Goal: Information Seeking & Learning: Learn about a topic

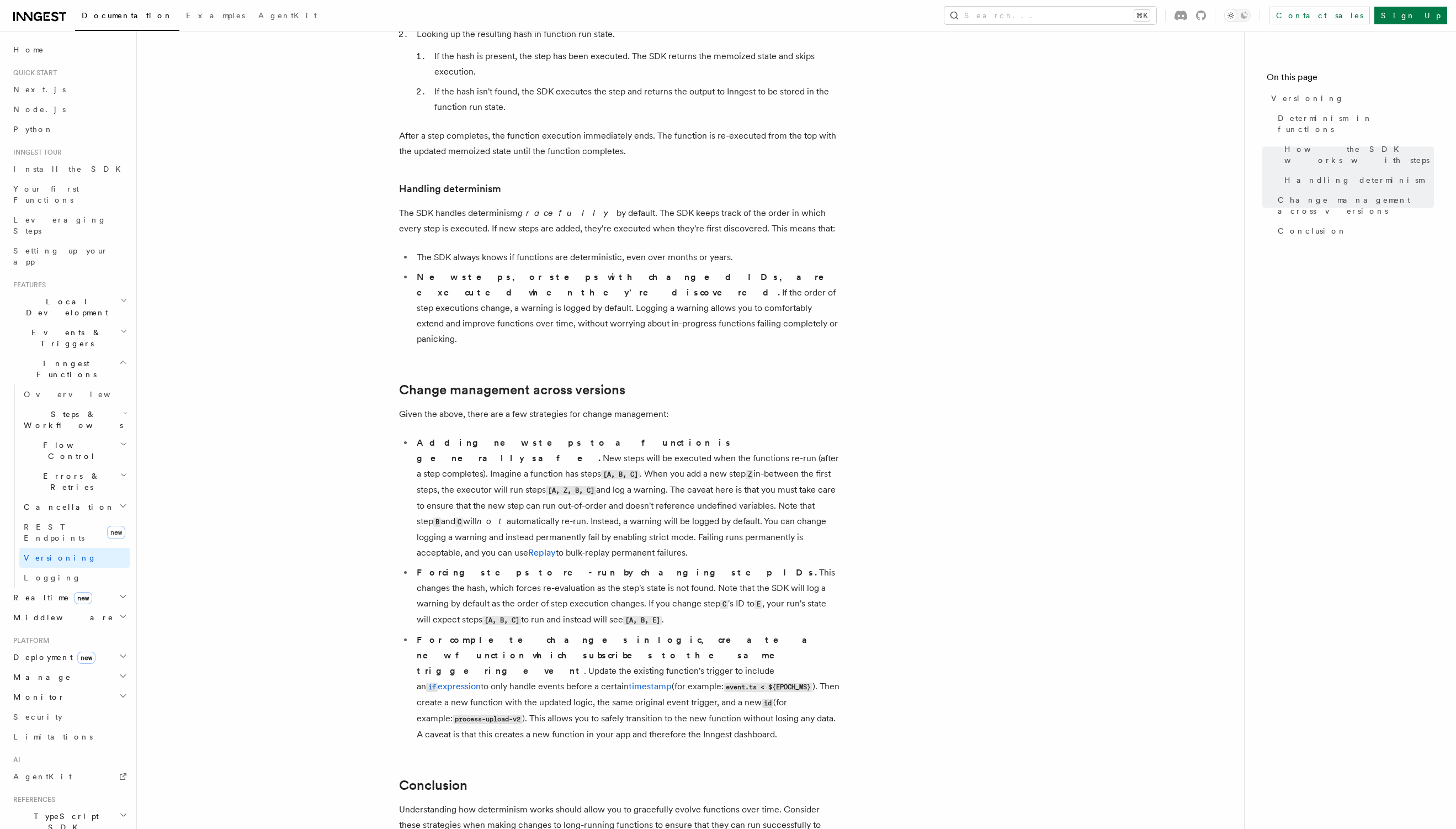
scroll to position [310, 0]
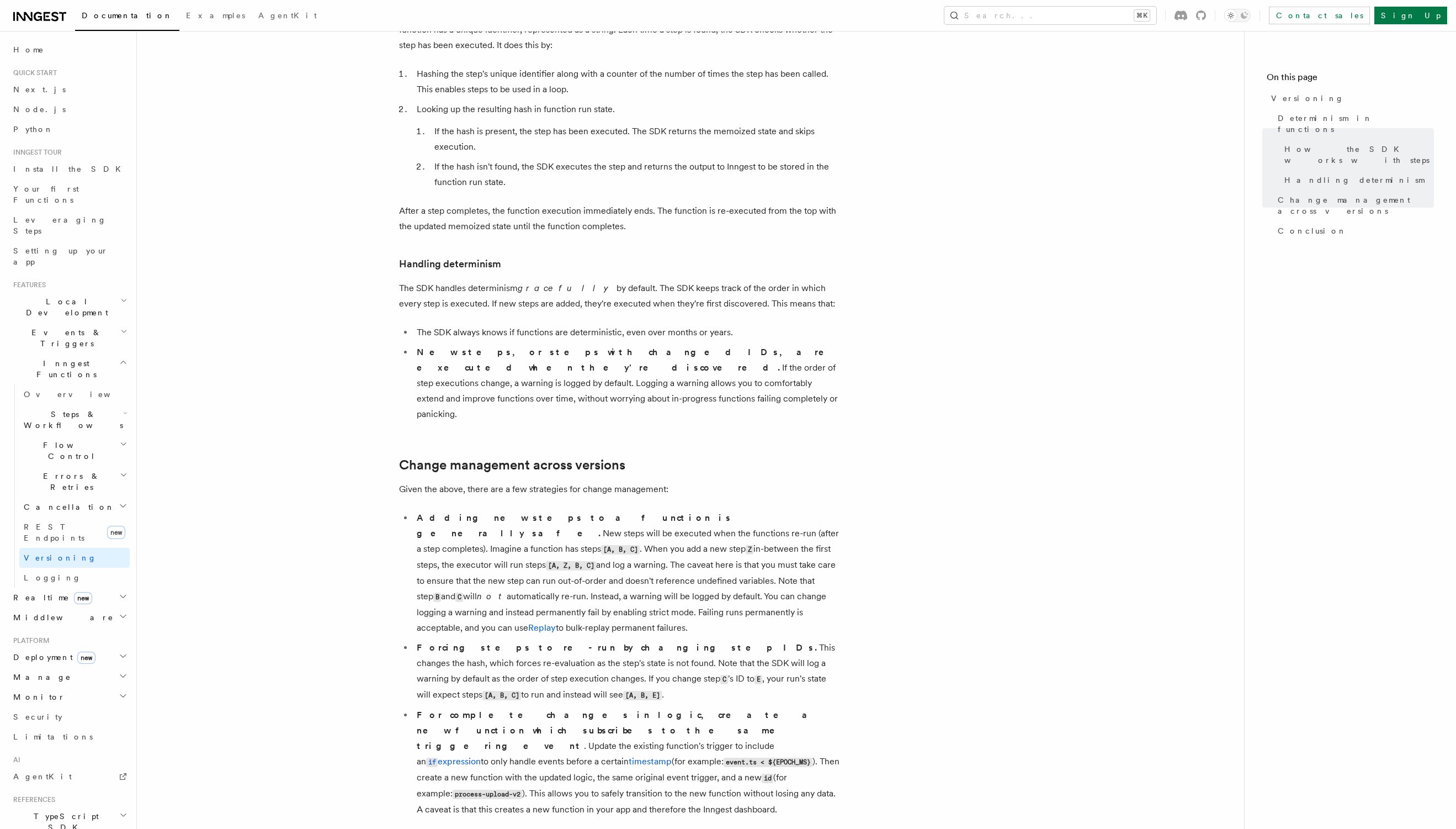
click at [68, 440] on span "Flow Control" at bounding box center [70, 450] width 100 height 22
click at [68, 471] on span "Overview" at bounding box center [91, 476] width 114 height 11
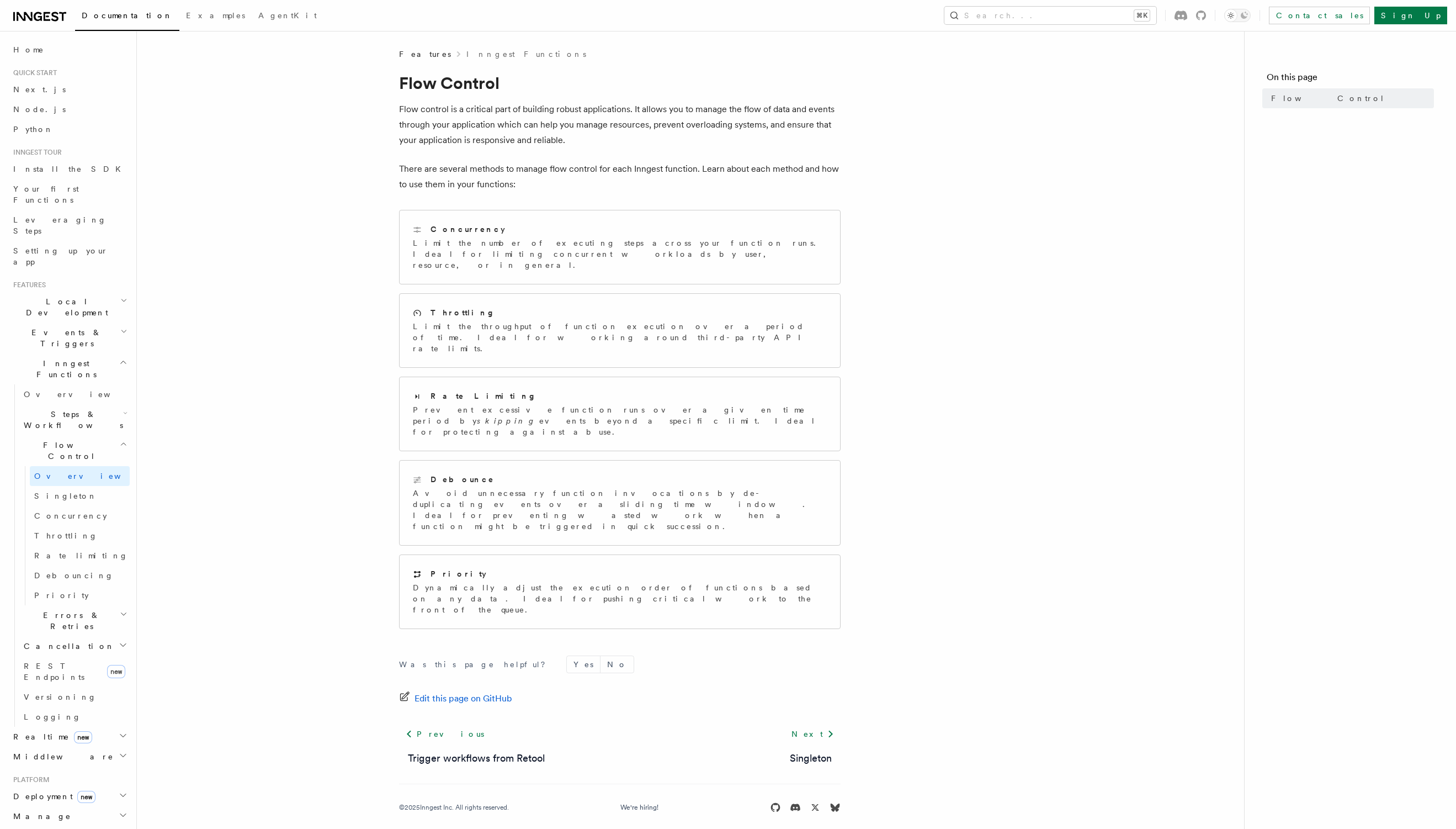
click at [999, 388] on article "Features Inngest Functions Flow Control Flow control is a critical part of buil…" at bounding box center [691, 444] width 1072 height 790
click at [85, 353] on h2 "Inngest Functions" at bounding box center [69, 368] width 121 height 31
click at [284, 319] on article "Features Inngest Functions Flow Control Flow control is a critical part of buil…" at bounding box center [691, 444] width 1072 height 790
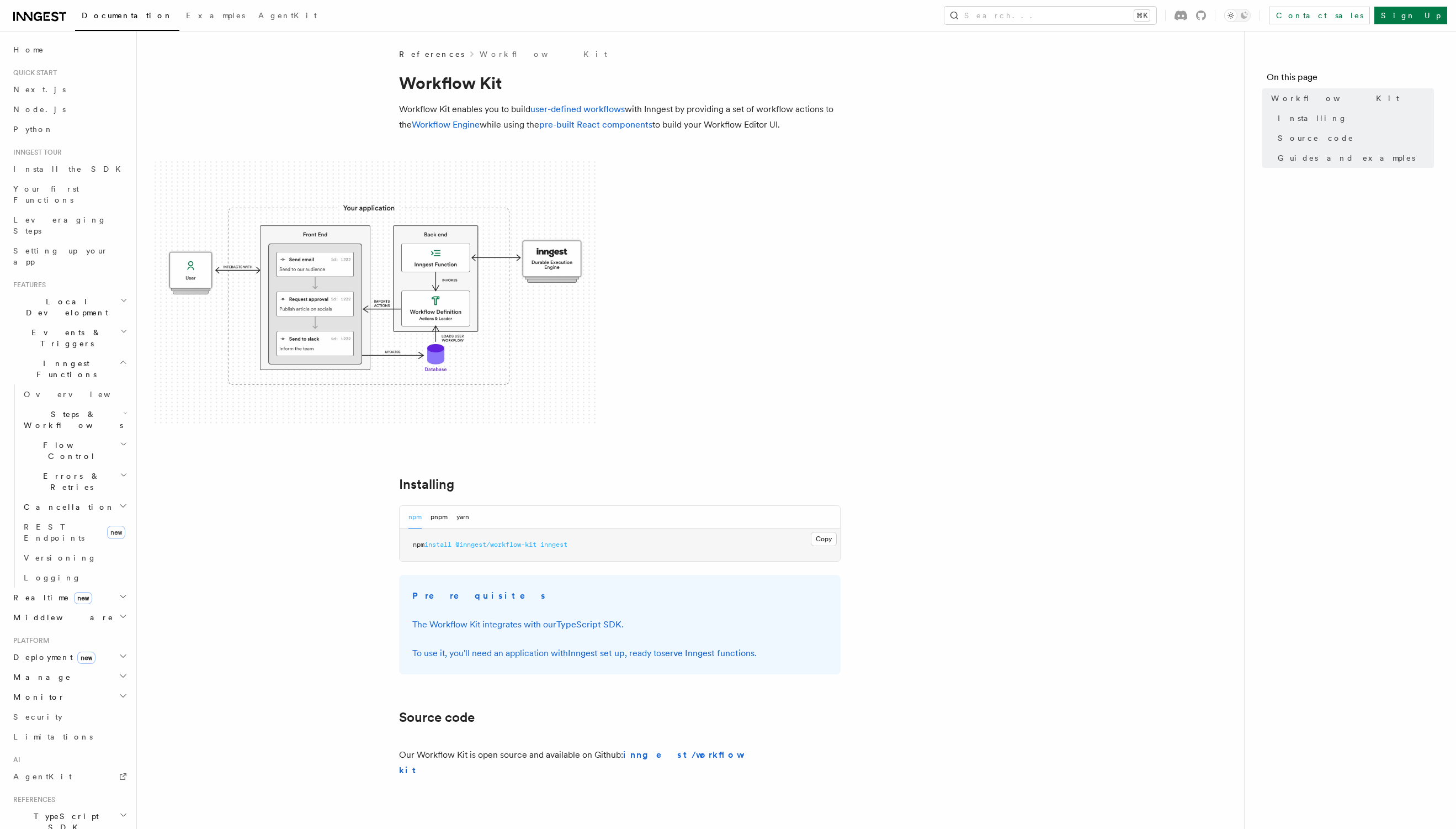
click at [704, 367] on span at bounding box center [691, 294] width 1072 height 264
